Goal: Transaction & Acquisition: Book appointment/travel/reservation

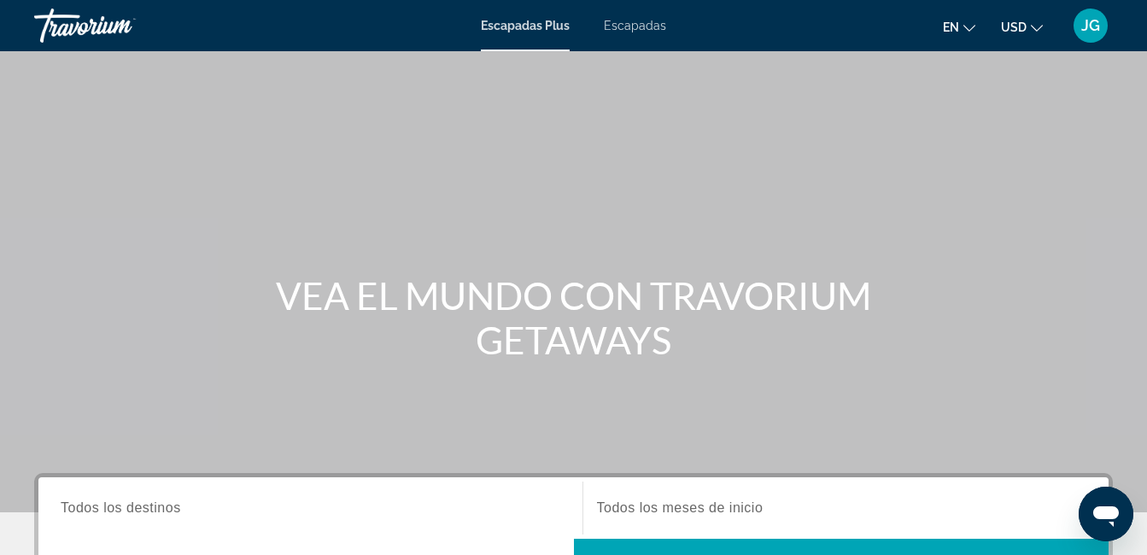
click at [636, 23] on span "Escapadas" at bounding box center [635, 26] width 62 height 14
click at [1038, 28] on icon "Cambiar moneda" at bounding box center [1037, 28] width 12 height 12
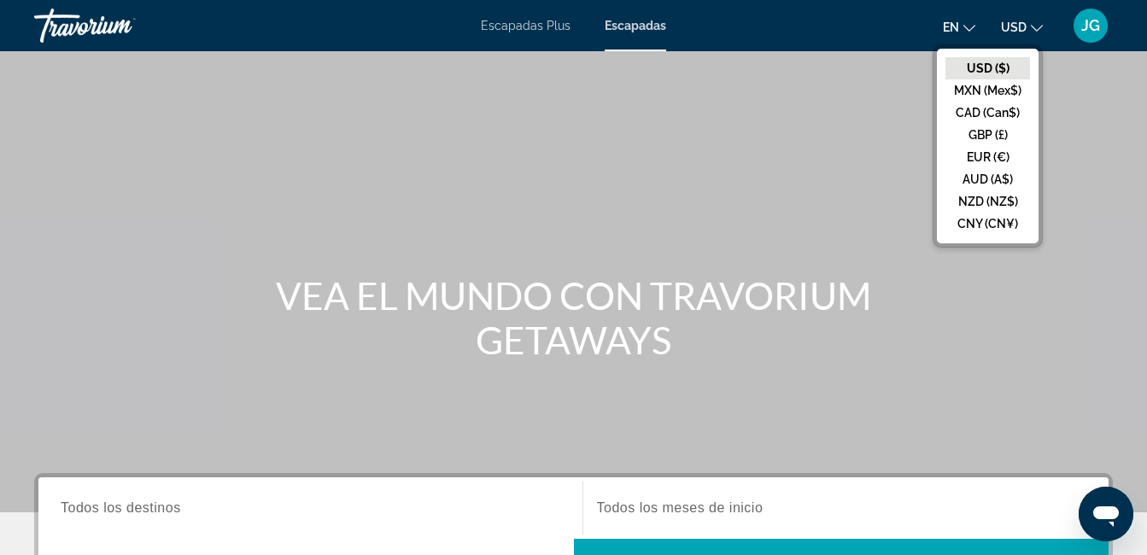
click at [824, 23] on div "en English Español Français Italiano Português русский USD USD ($) MXN (Mex$) C…" at bounding box center [898, 26] width 430 height 36
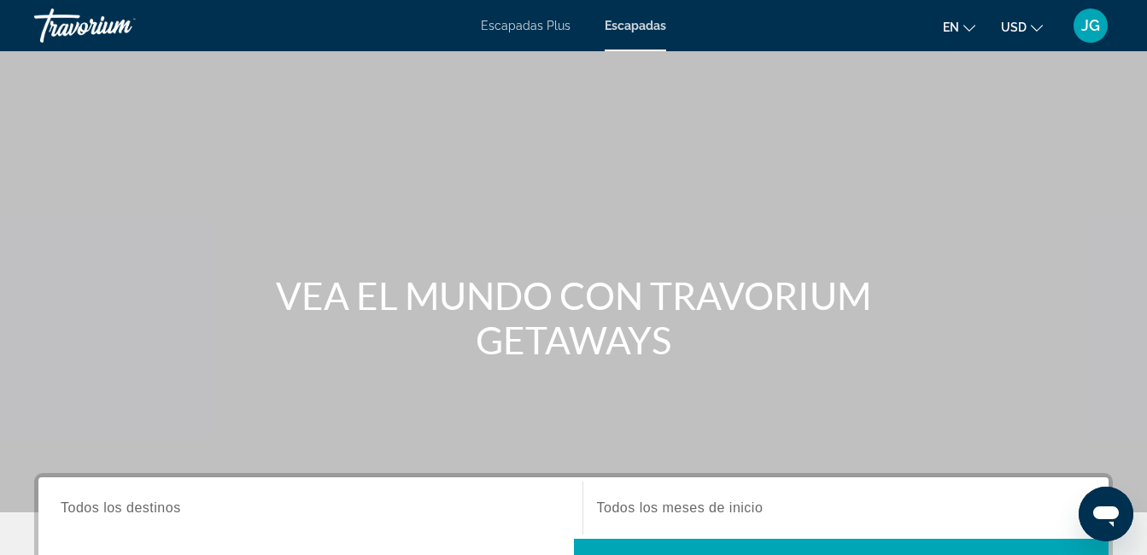
click at [130, 514] on span "Todos los destinos" at bounding box center [121, 508] width 120 height 15
click at [130, 514] on input "Destination Todos los destinos" at bounding box center [311, 509] width 500 height 21
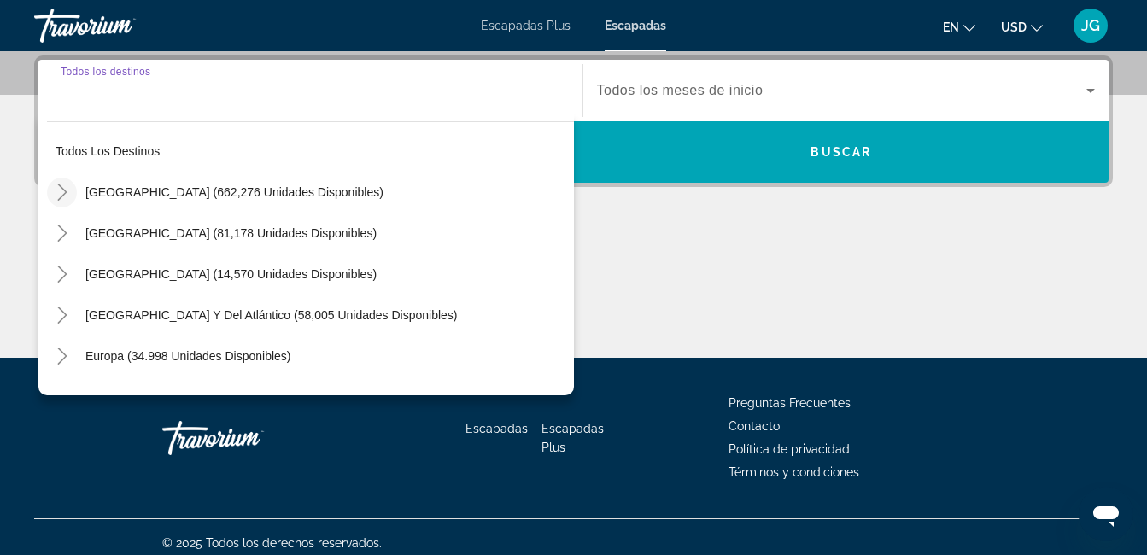
click at [61, 191] on icon "Toggle Estados Unidos (662,276 unidades disponibles)" at bounding box center [62, 192] width 17 height 17
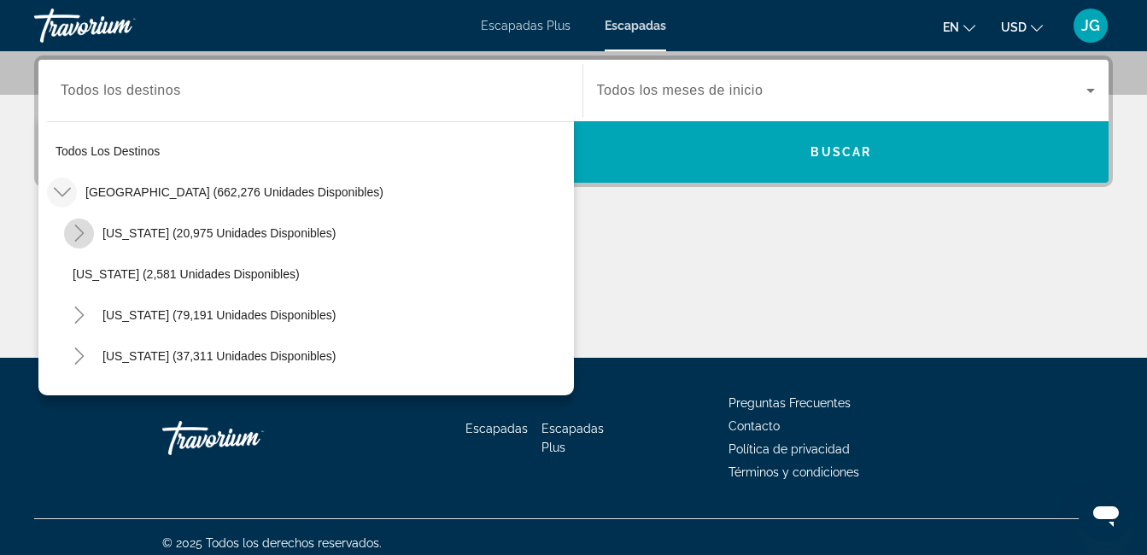
click at [83, 232] on icon "Toggle Arizona (20,975 unidades disponibles)" at bounding box center [79, 233] width 17 height 17
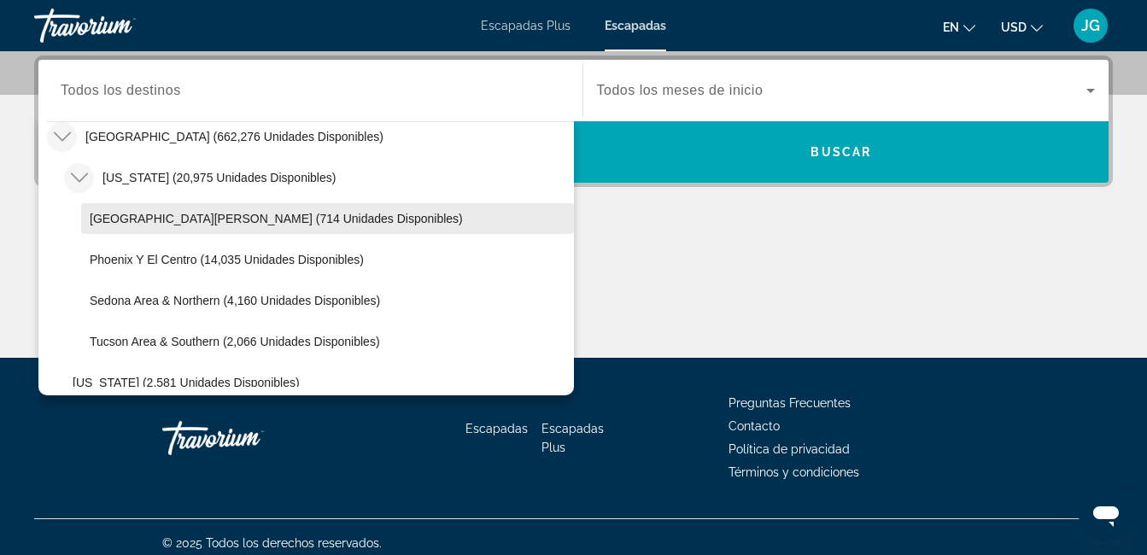
scroll to position [85, 0]
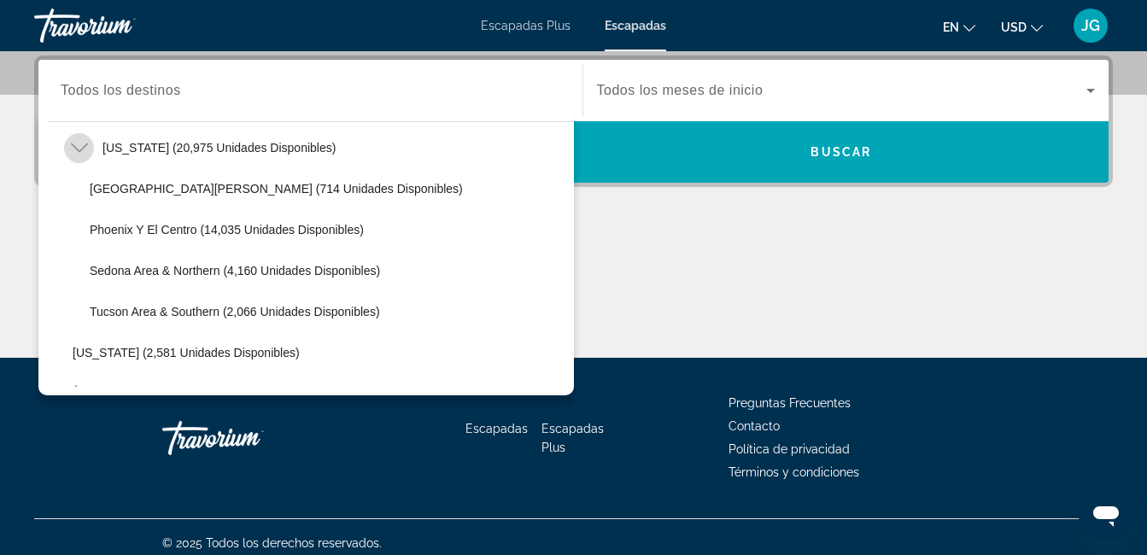
click at [76, 152] on icon "Toggle Arizona (20,975 unidades disponibles)" at bounding box center [79, 147] width 17 height 17
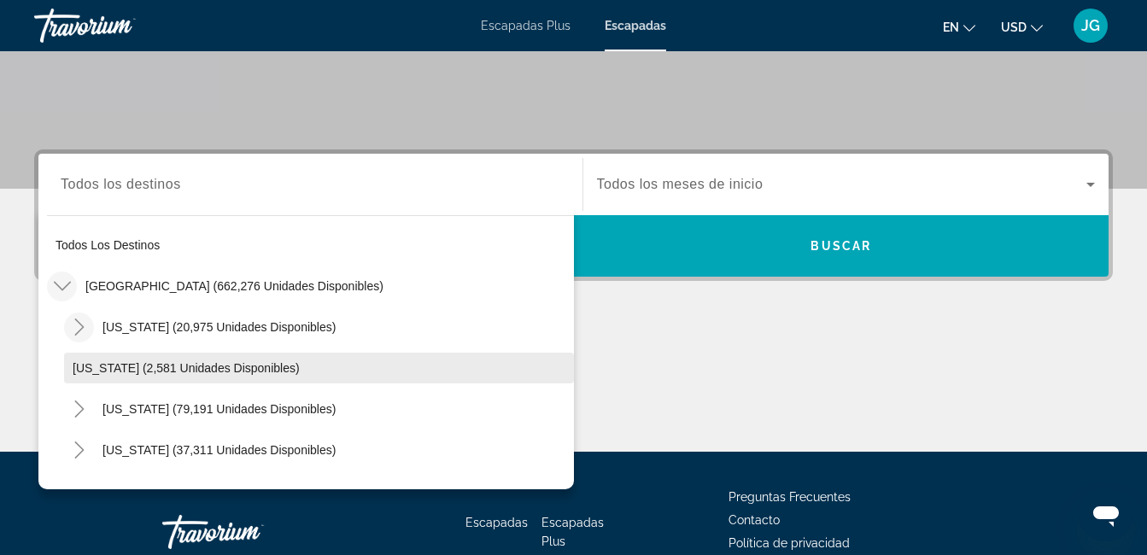
scroll to position [161, 0]
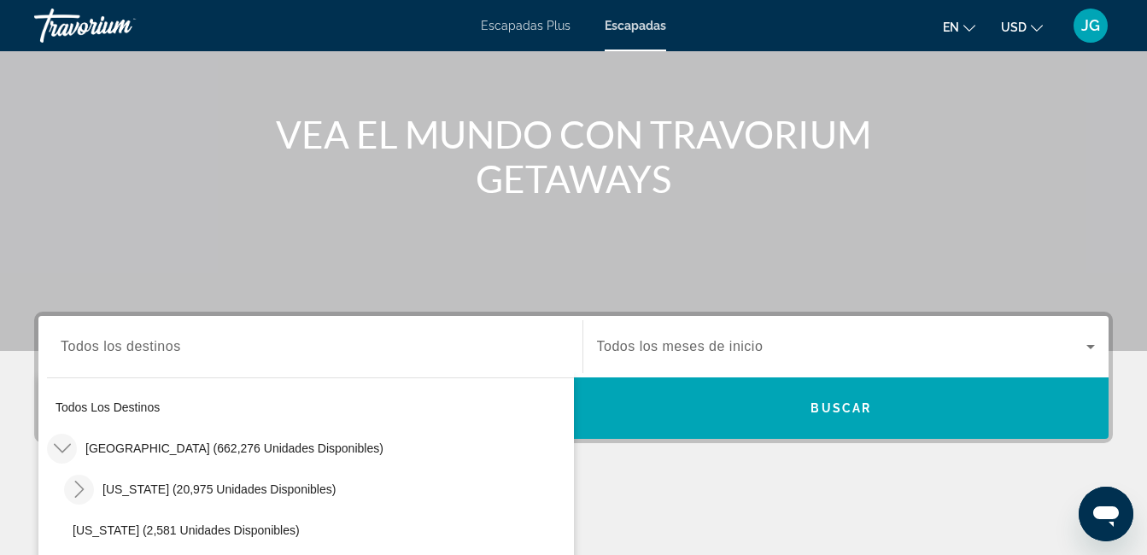
click at [648, 485] on div "Destination Todos los destinos Todos los destinos [GEOGRAPHIC_DATA] (662,276 un…" at bounding box center [573, 463] width 1147 height 302
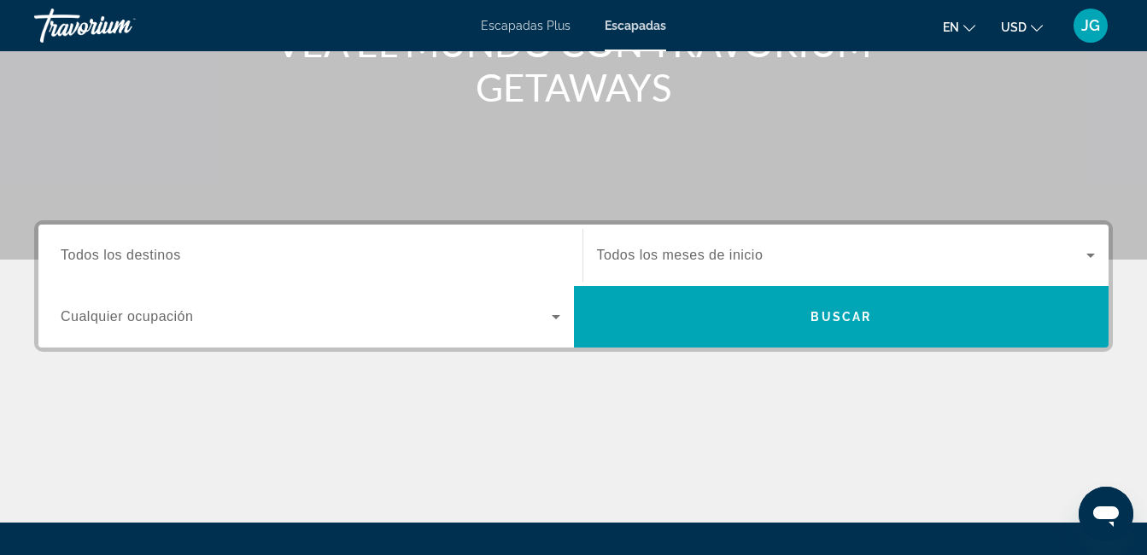
scroll to position [332, 0]
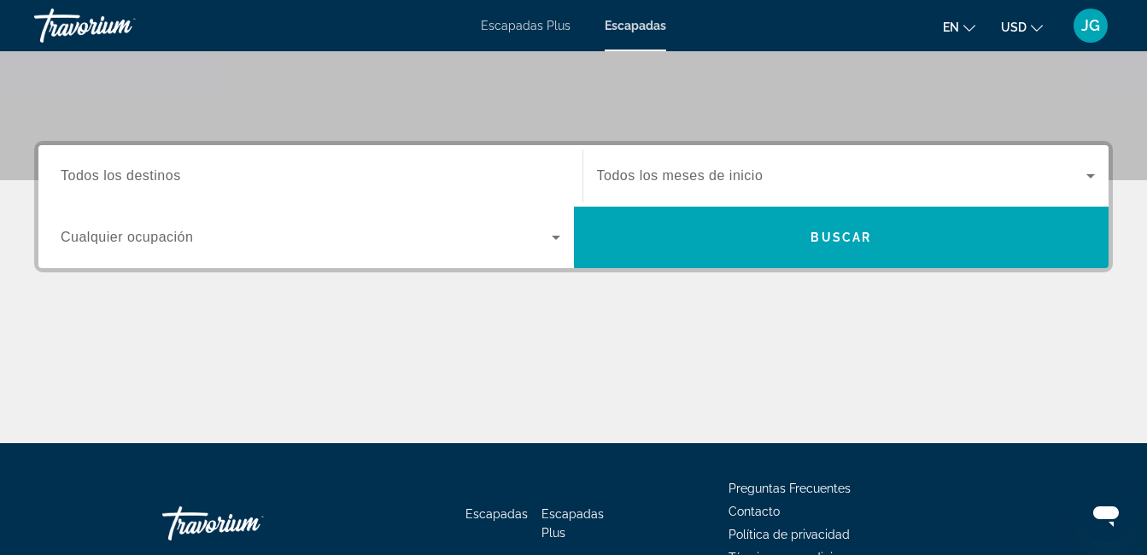
click at [180, 176] on span "Todos los destinos" at bounding box center [121, 175] width 120 height 15
click at [180, 176] on input "Destination Todos los destinos" at bounding box center [311, 177] width 500 height 21
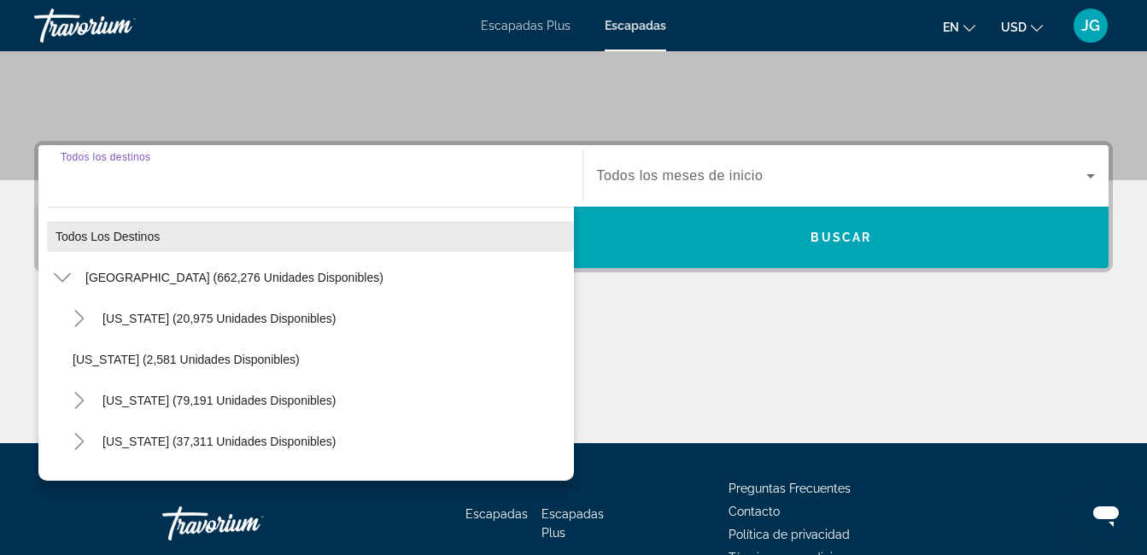
click at [130, 257] on span "Widget de búsqueda" at bounding box center [325, 277] width 497 height 41
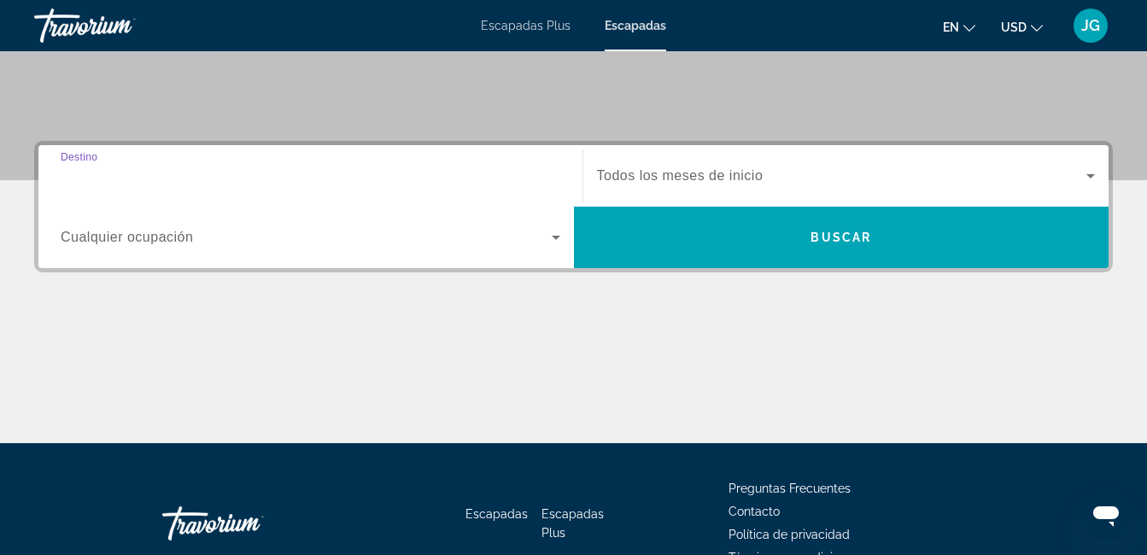
type input "**********"
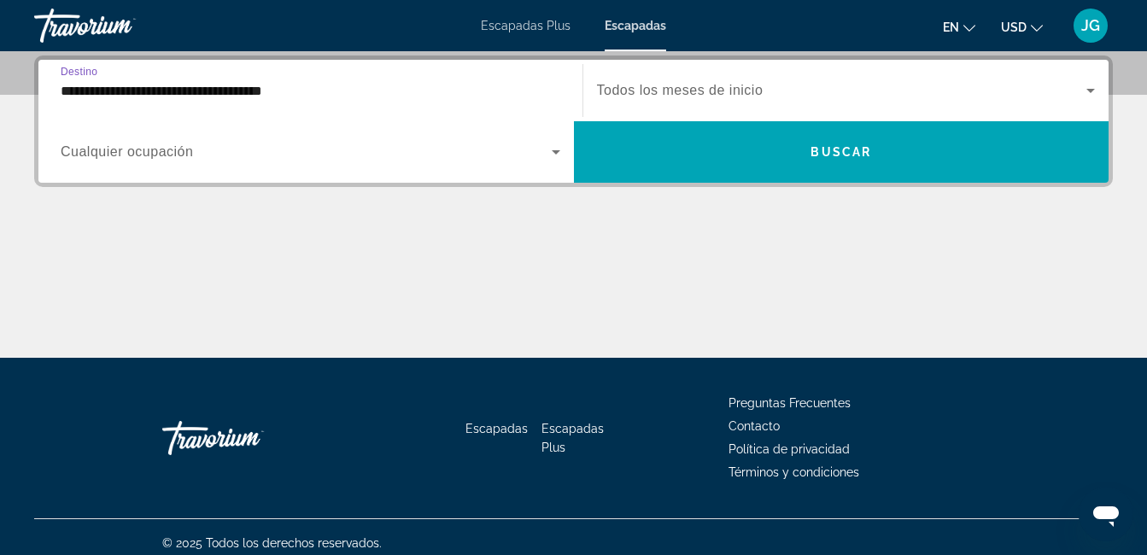
click at [206, 155] on span "Widget de búsqueda" at bounding box center [306, 152] width 491 height 21
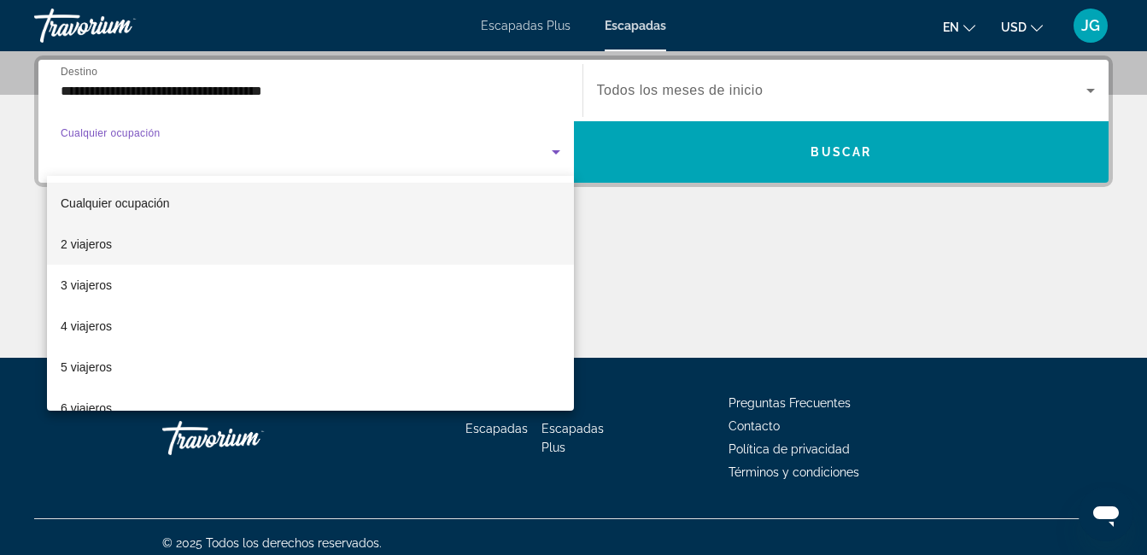
click at [92, 245] on font "2 viajeros" at bounding box center [86, 244] width 51 height 14
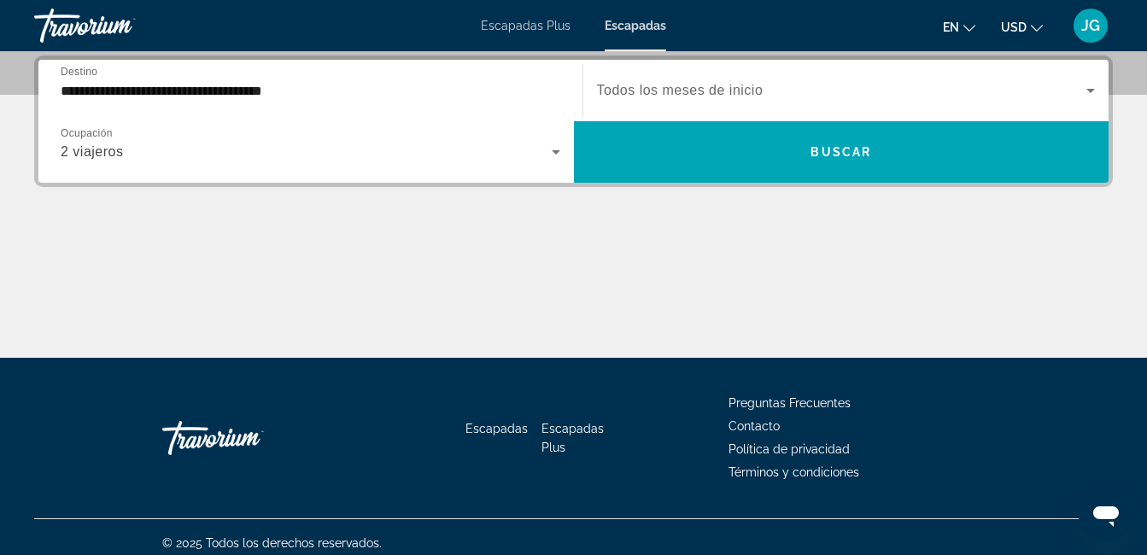
click at [666, 95] on span "Todos los meses de inicio" at bounding box center [680, 90] width 167 height 15
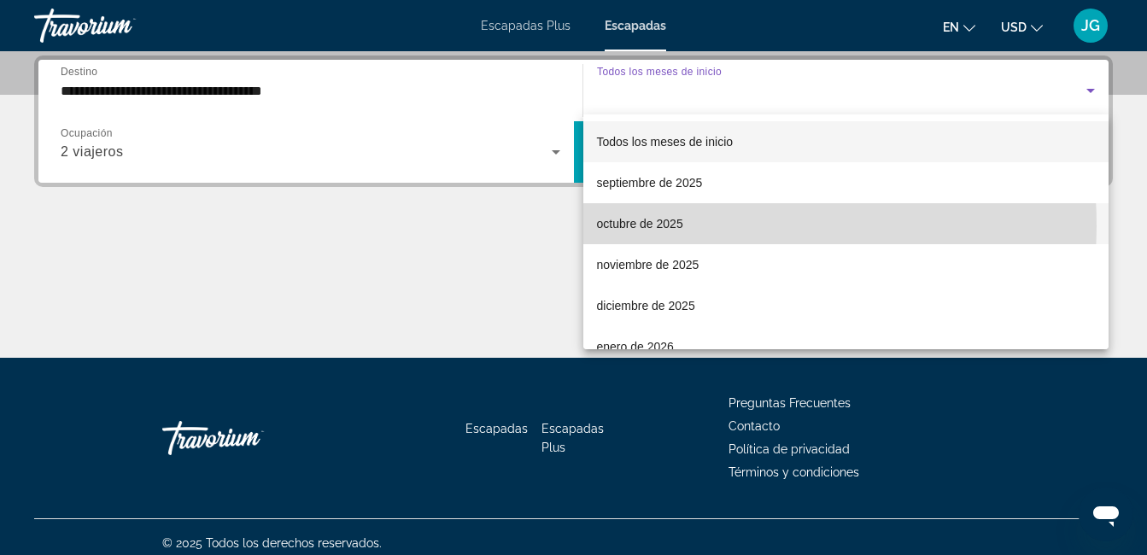
click at [635, 226] on font "octubre de 2025" at bounding box center [640, 224] width 86 height 14
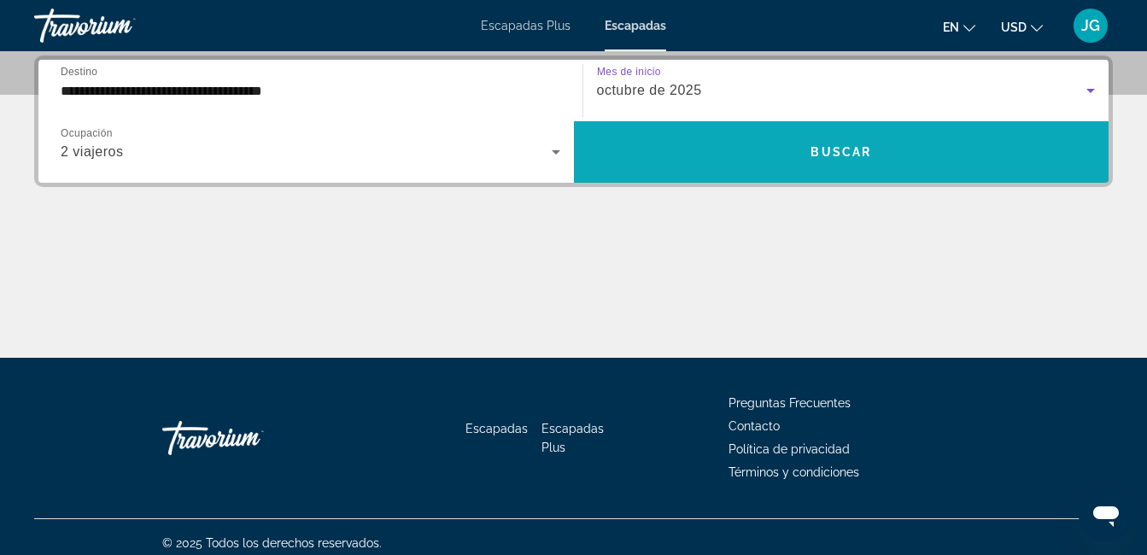
click at [834, 150] on span "Buscar" at bounding box center [841, 152] width 61 height 14
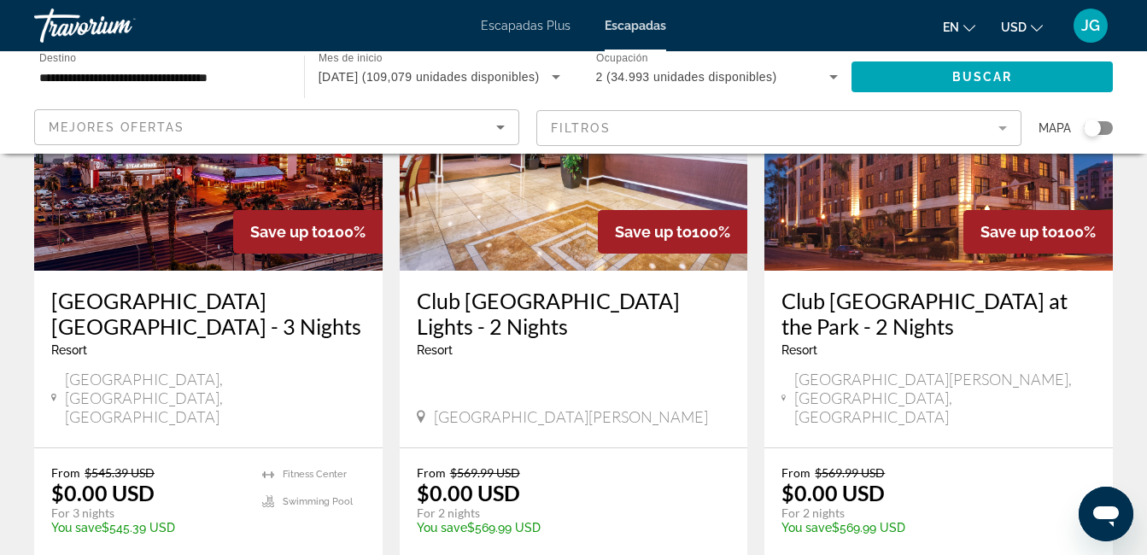
scroll to position [256, 0]
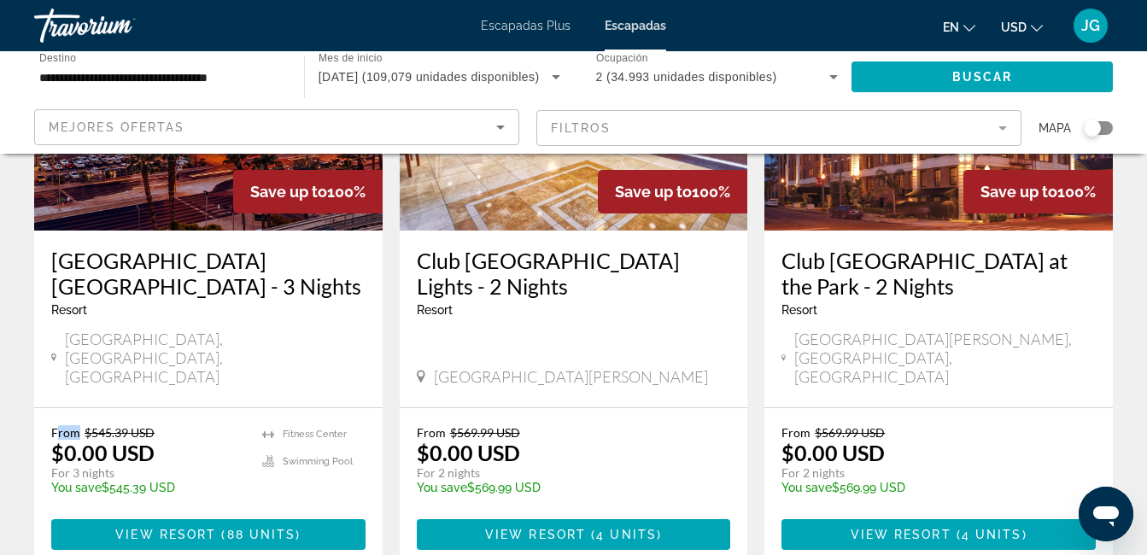
drag, startPoint x: 59, startPoint y: 396, endPoint x: 83, endPoint y: 400, distance: 24.3
click at [83, 425] on font "From $545.39 USD" at bounding box center [102, 432] width 103 height 15
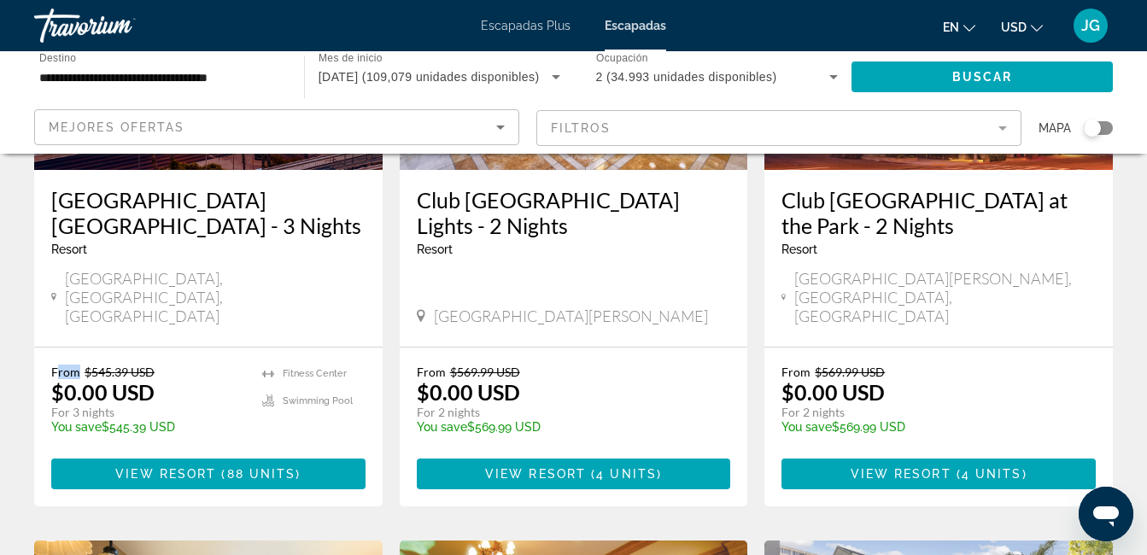
scroll to position [342, 0]
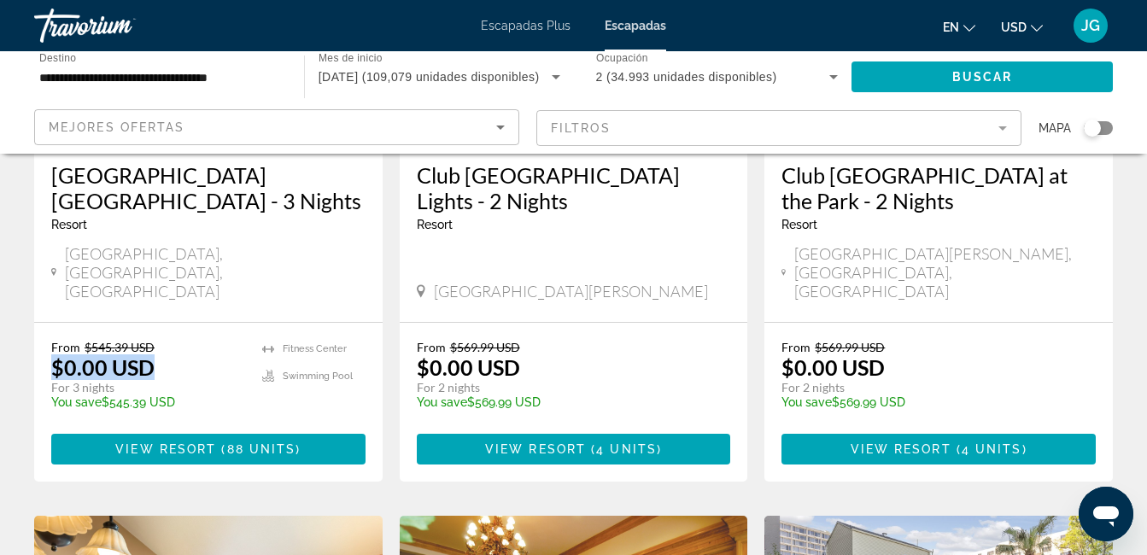
drag, startPoint x: 45, startPoint y: 323, endPoint x: 156, endPoint y: 331, distance: 111.3
click at [156, 331] on div "From $545.39 USD $0.00 USD For 3 nights You save $545.39 USD temp [GEOGRAPHIC_D…" at bounding box center [208, 402] width 349 height 159
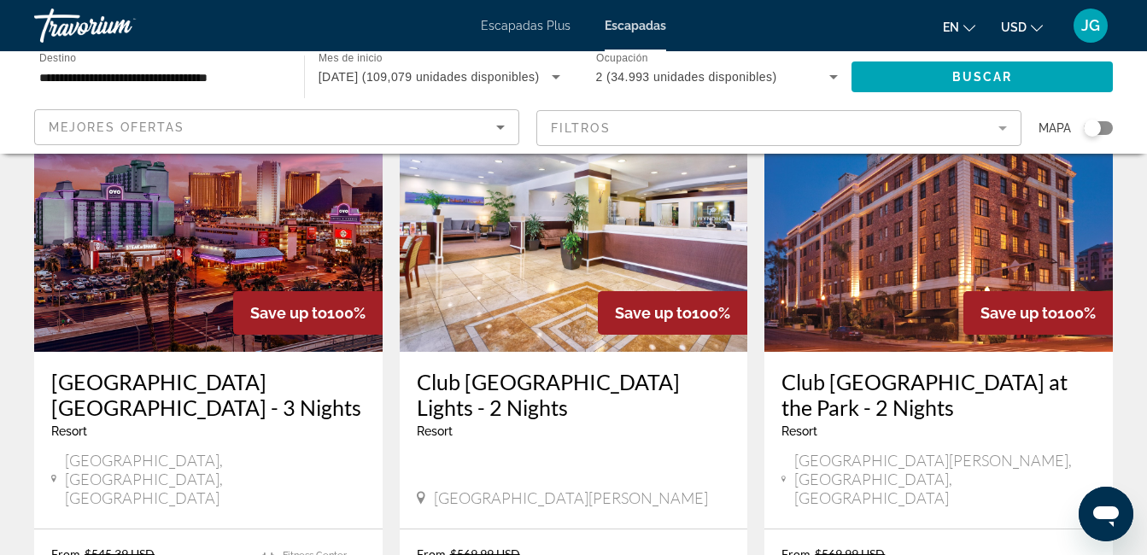
scroll to position [0, 0]
